Goal: Find contact information: Find contact information

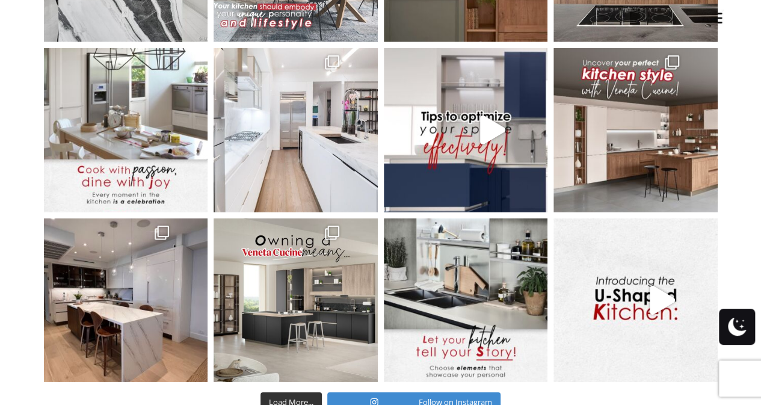
scroll to position [4385, 0]
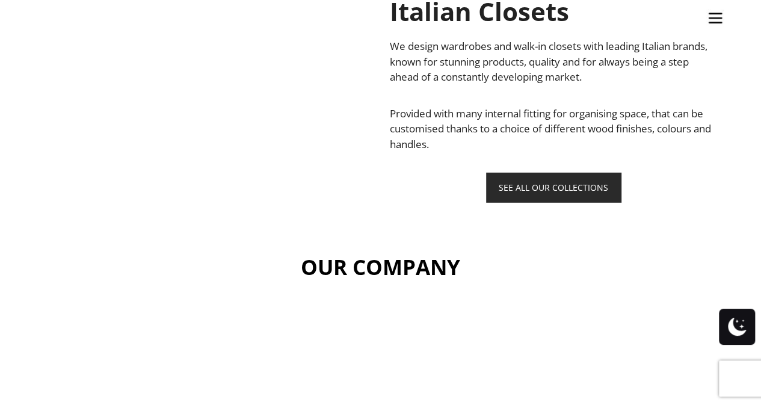
scroll to position [1617, 0]
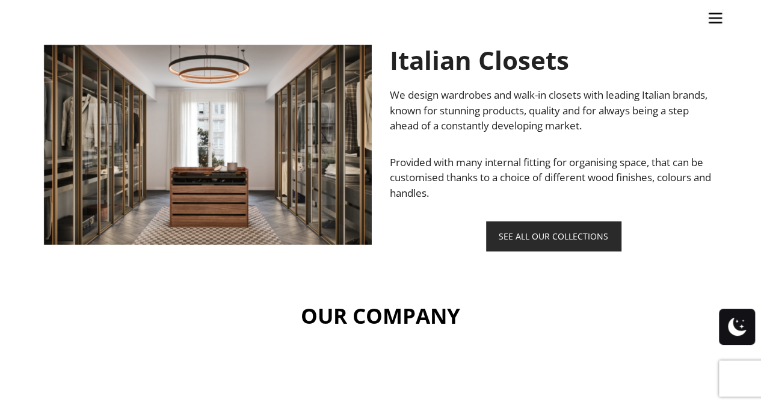
click at [718, 11] on img "Site" at bounding box center [715, 18] width 18 height 18
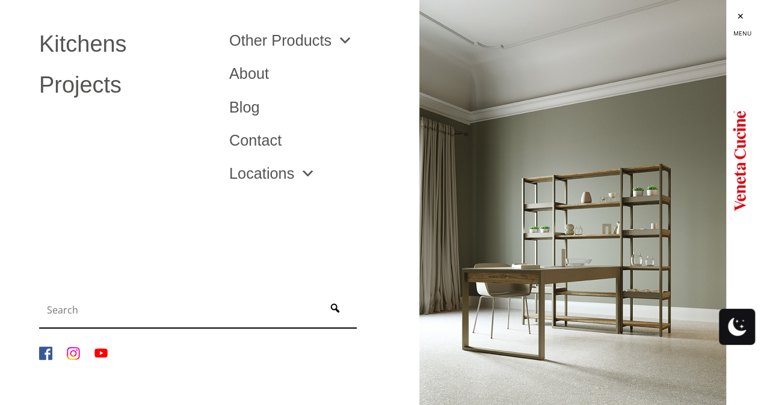
scroll to position [1600, 0]
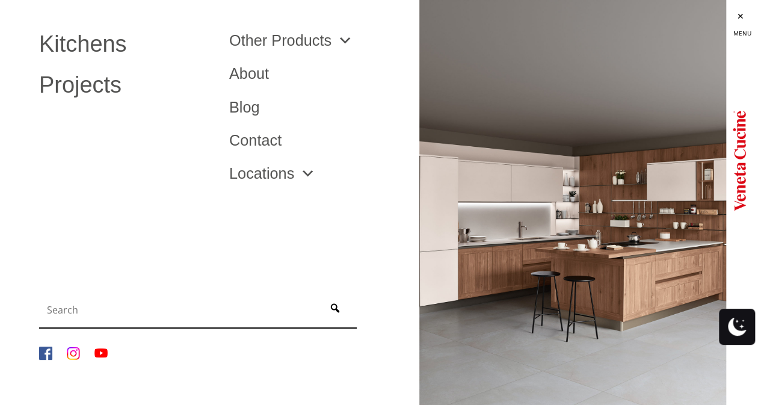
click at [253, 150] on li "Contact" at bounding box center [315, 140] width 190 height 33
click at [253, 143] on link "Contact" at bounding box center [315, 140] width 172 height 15
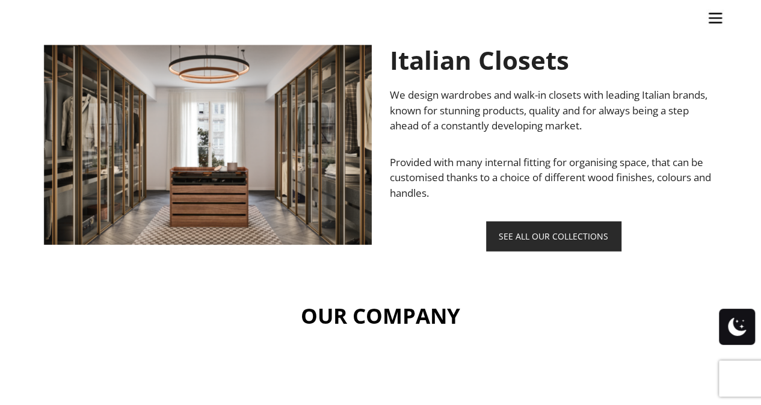
scroll to position [1657, 0]
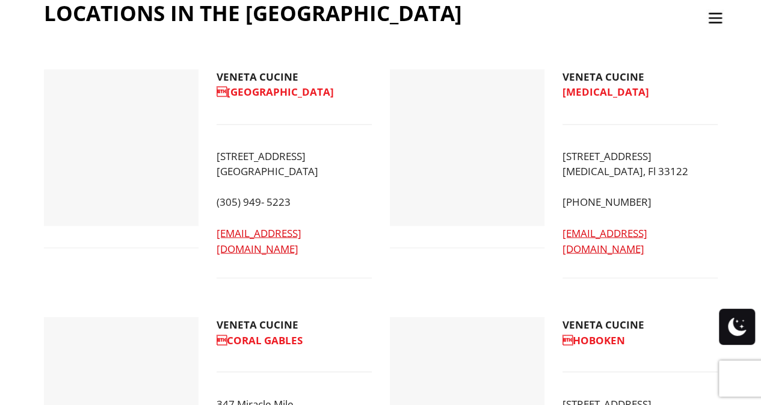
scroll to position [842, 0]
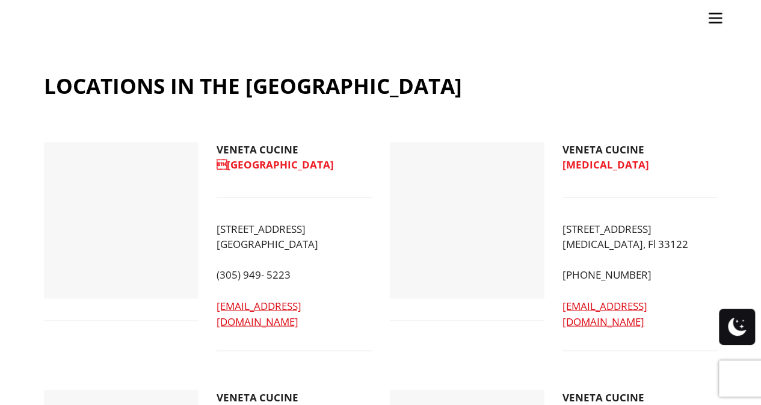
click at [258, 158] on span "[GEOGRAPHIC_DATA]" at bounding box center [275, 165] width 117 height 14
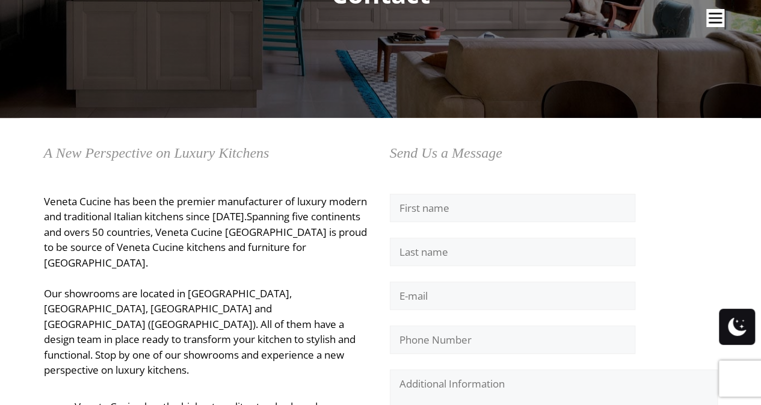
scroll to position [180, 0]
